Goal: Navigation & Orientation: Find specific page/section

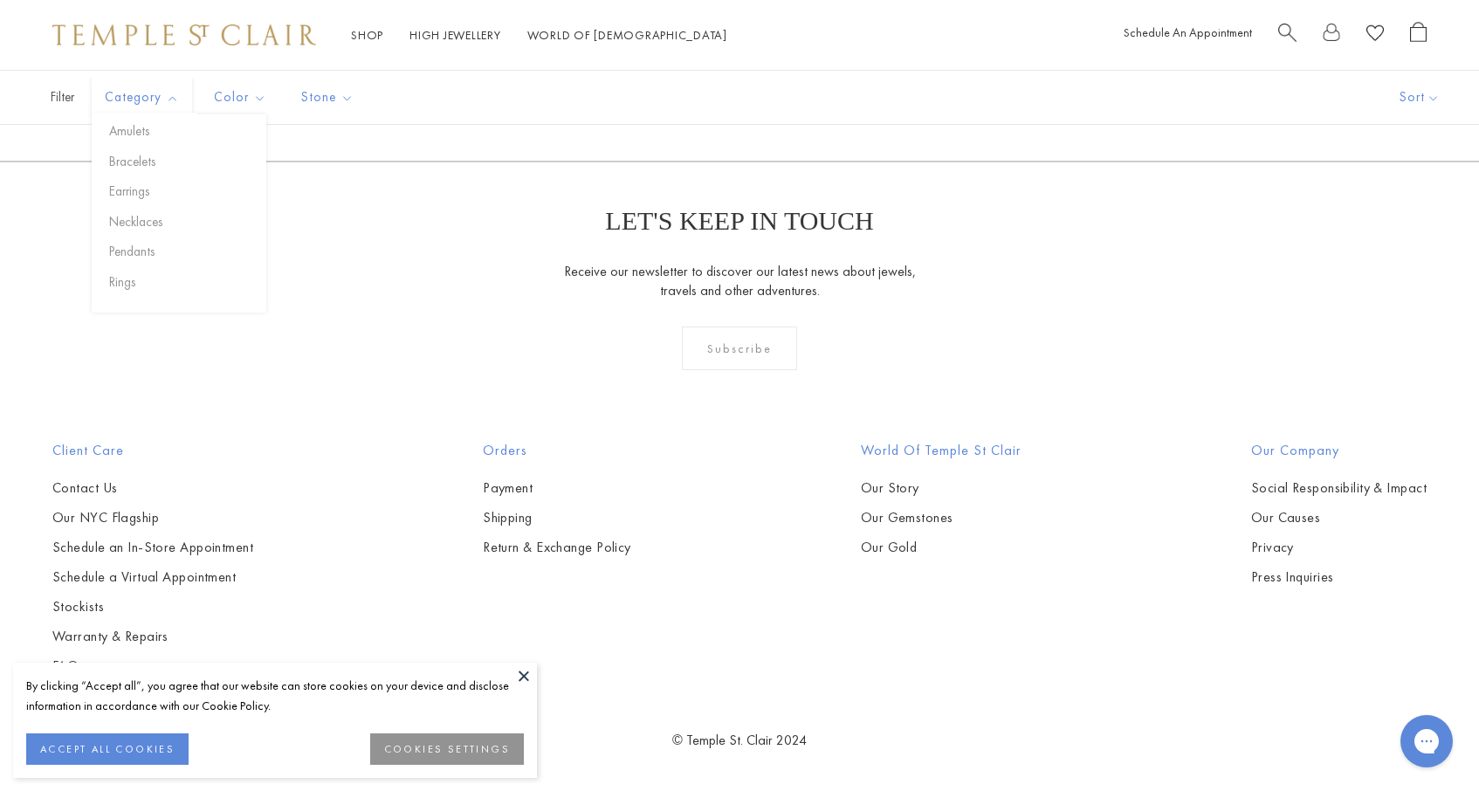
scroll to position [3246, 0]
click at [0, 0] on img at bounding box center [0, 0] width 0 height 0
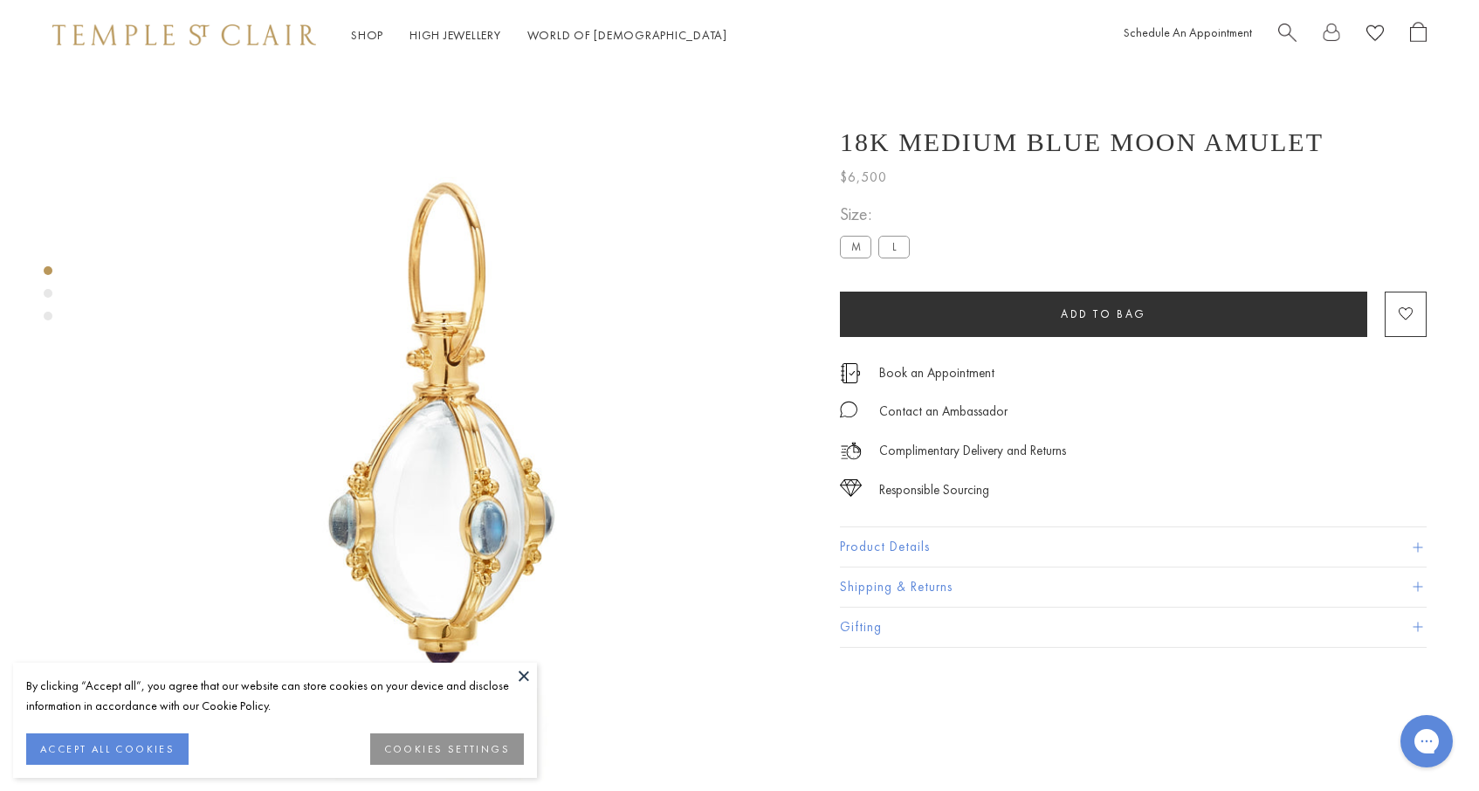
scroll to position [70, 0]
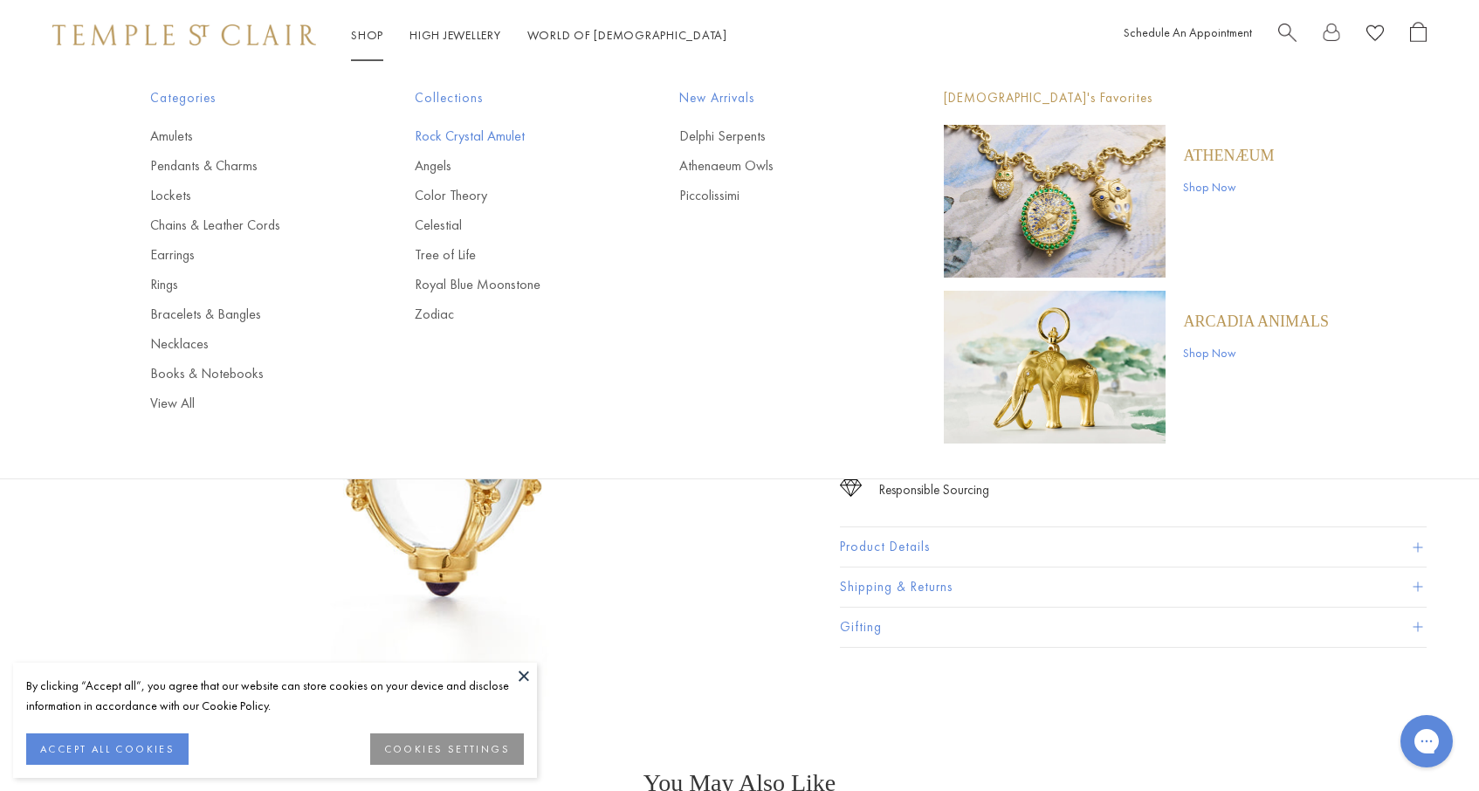
click at [451, 133] on link "Rock Crystal Amulet" at bounding box center [512, 136] width 195 height 19
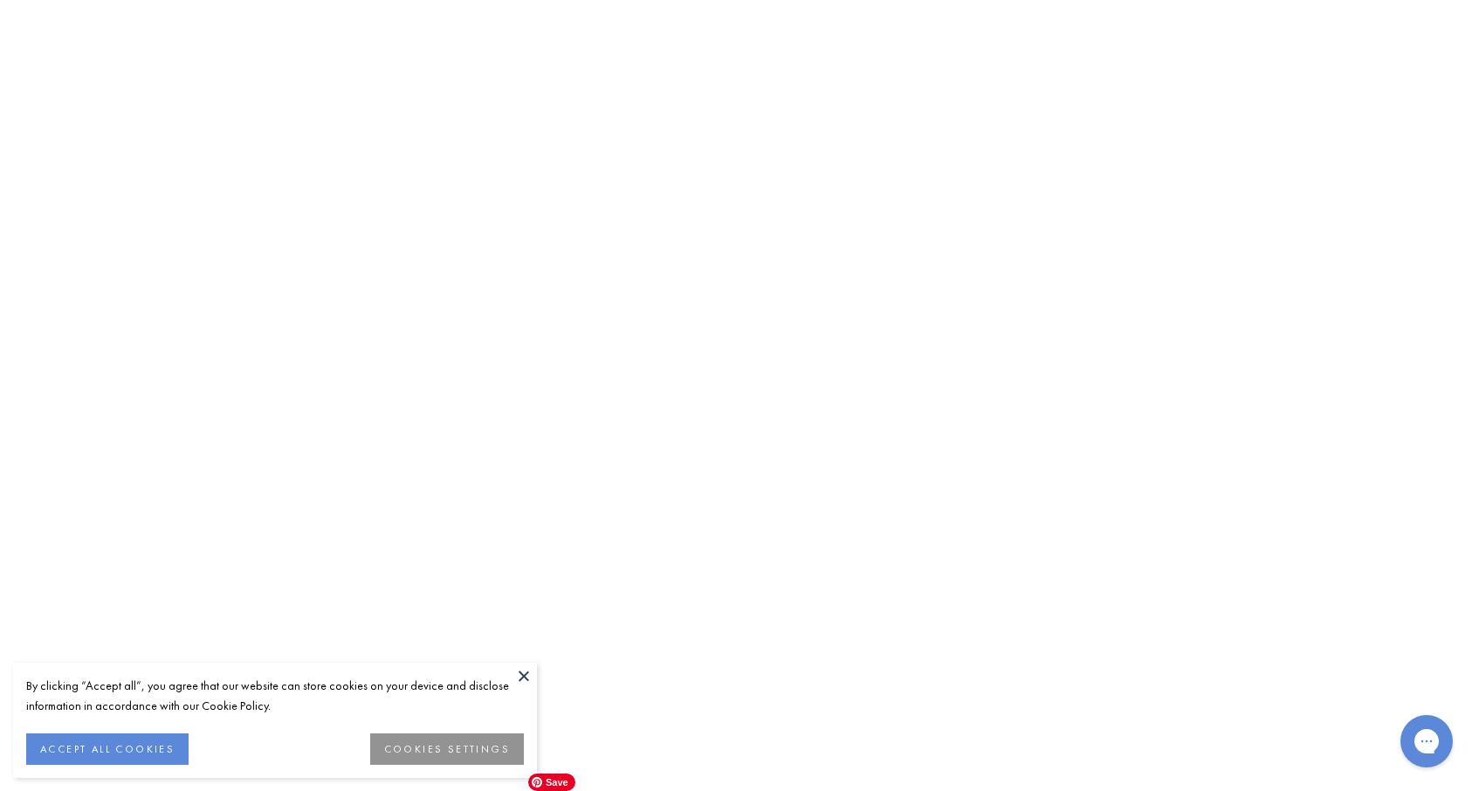
scroll to position [9886, 0]
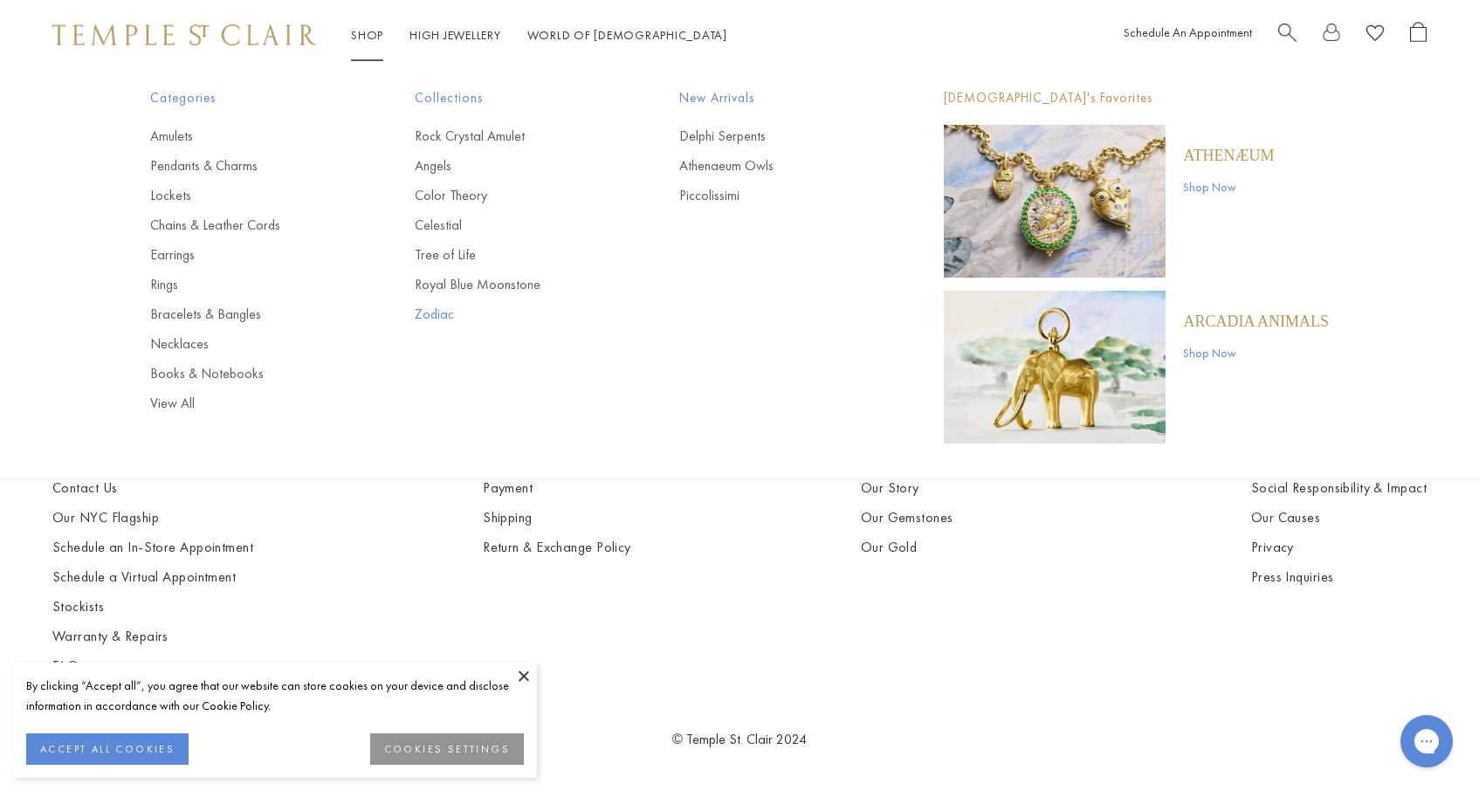
click at [436, 306] on link "Zodiac" at bounding box center [512, 314] width 195 height 19
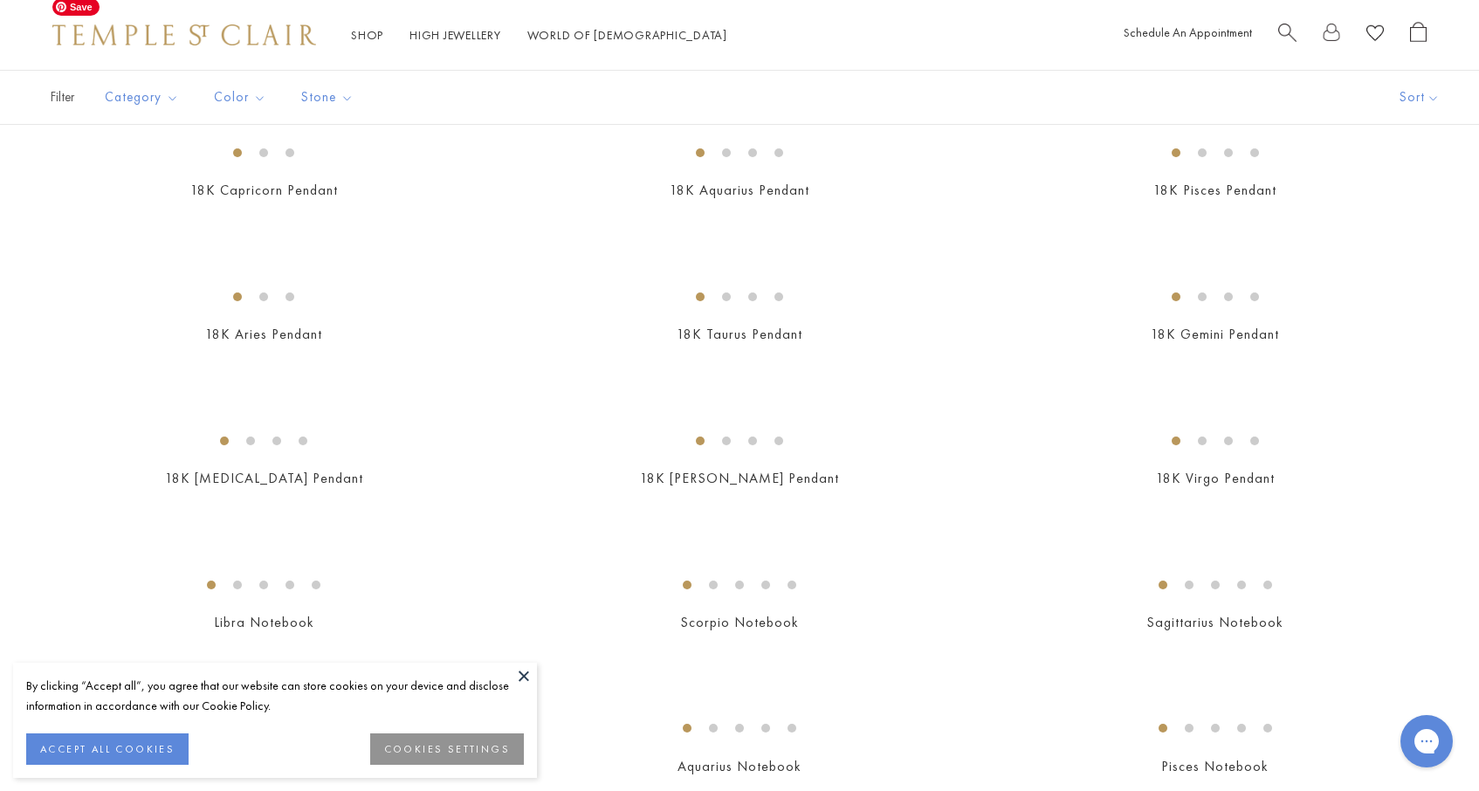
scroll to position [282, 0]
